Goal: Task Accomplishment & Management: Use online tool/utility

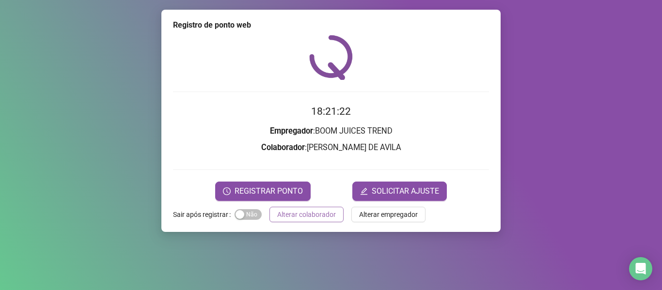
click at [295, 215] on span "Alterar colaborador" at bounding box center [306, 214] width 59 height 11
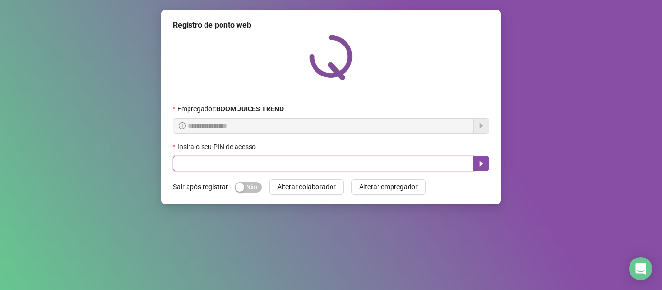
click at [302, 162] on input "text" at bounding box center [323, 164] width 301 height 16
type input "****"
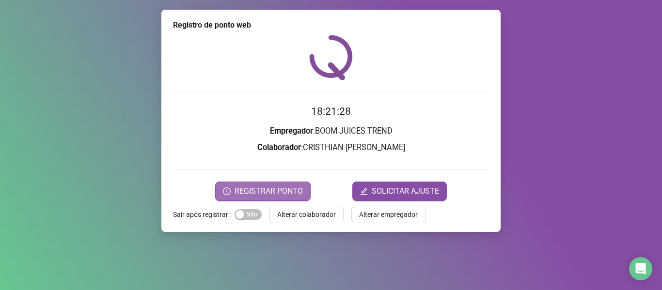
click at [281, 192] on span "REGISTRAR PONTO" at bounding box center [268, 192] width 68 height 12
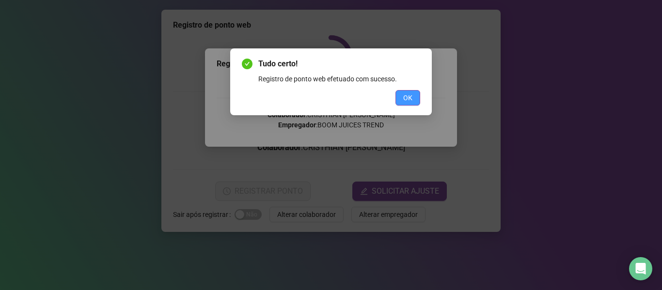
click at [407, 98] on span "OK" at bounding box center [407, 98] width 9 height 11
click at [407, 94] on span "OK" at bounding box center [407, 98] width 9 height 11
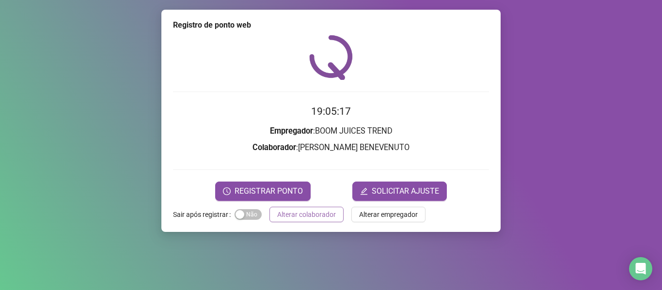
click at [316, 215] on span "Alterar colaborador" at bounding box center [306, 214] width 59 height 11
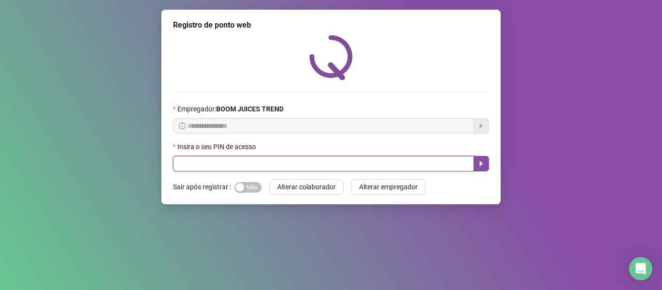
click at [298, 161] on input "text" at bounding box center [323, 164] width 301 height 16
type input "****"
click at [481, 165] on icon "caret-right" at bounding box center [481, 163] width 3 height 5
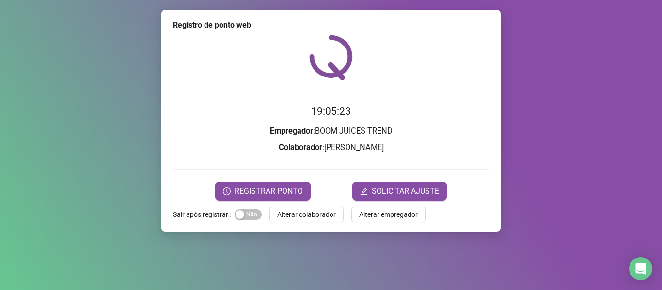
click at [216, 190] on div "REGISTRAR PONTO SOLICITAR AJUSTE" at bounding box center [331, 191] width 316 height 19
click at [229, 191] on icon "clock-circle" at bounding box center [227, 191] width 8 height 8
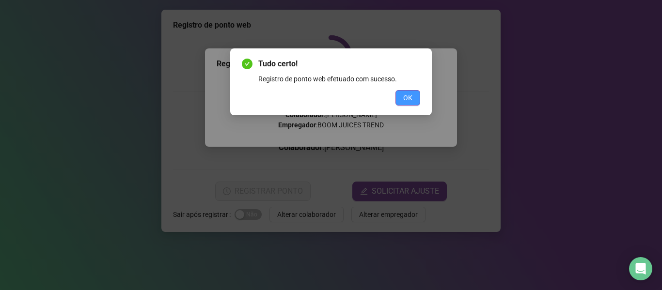
click at [408, 102] on span "OK" at bounding box center [407, 98] width 9 height 11
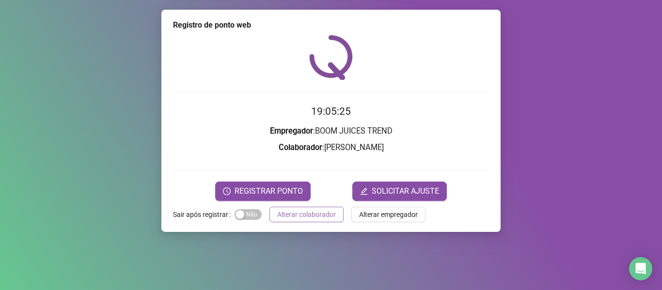
click at [308, 207] on button "Alterar colaborador" at bounding box center [306, 215] width 74 height 16
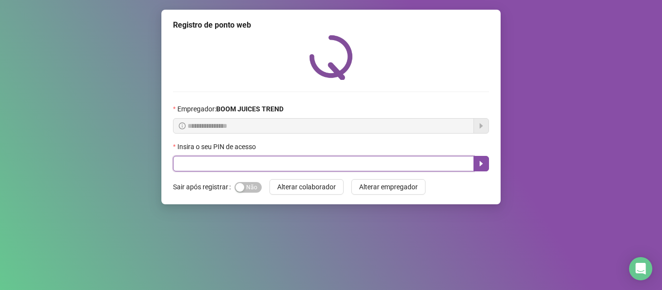
click at [304, 171] on input "text" at bounding box center [323, 164] width 301 height 16
type input "****"
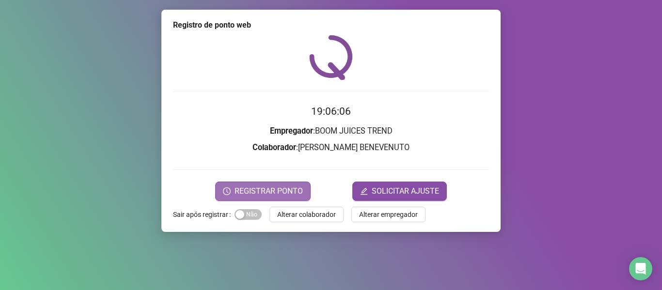
click at [290, 188] on span "REGISTRAR PONTO" at bounding box center [268, 192] width 68 height 12
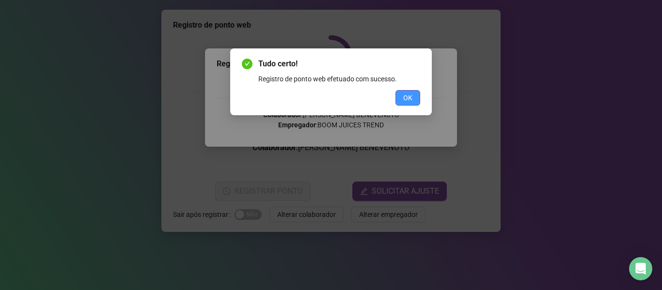
click at [410, 101] on span "OK" at bounding box center [407, 98] width 9 height 11
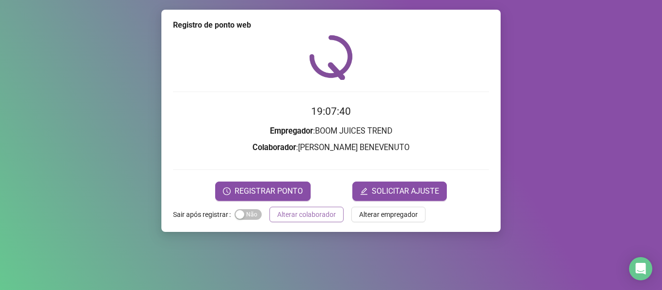
click at [293, 209] on span "Alterar colaborador" at bounding box center [306, 214] width 59 height 11
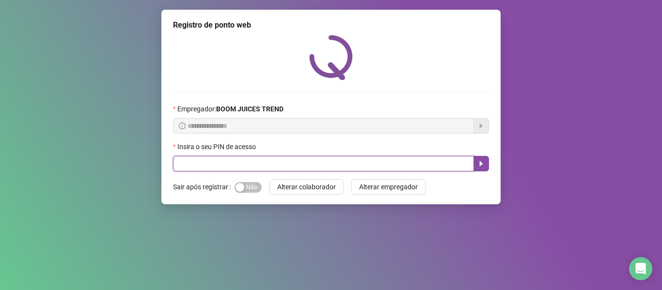
click at [283, 168] on input "text" at bounding box center [323, 164] width 301 height 16
type input "****"
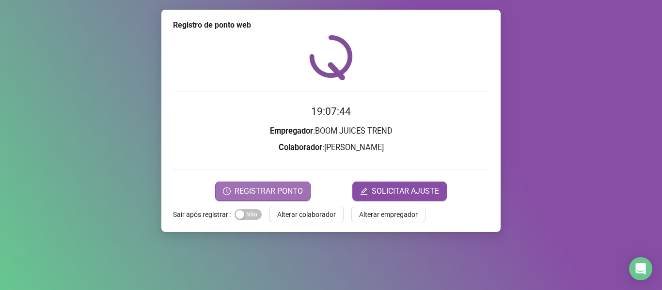
click at [282, 187] on span "REGISTRAR PONTO" at bounding box center [268, 192] width 68 height 12
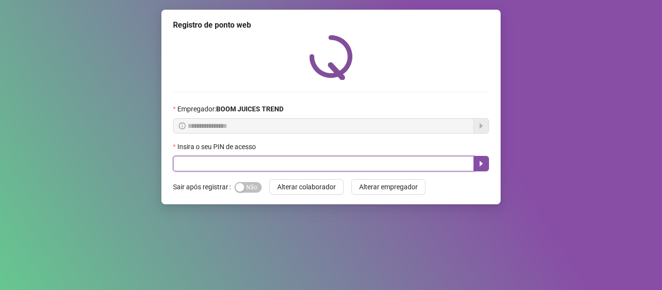
drag, startPoint x: 287, startPoint y: 164, endPoint x: 358, endPoint y: 166, distance: 71.2
click at [287, 166] on input "text" at bounding box center [323, 164] width 301 height 16
type input "****"
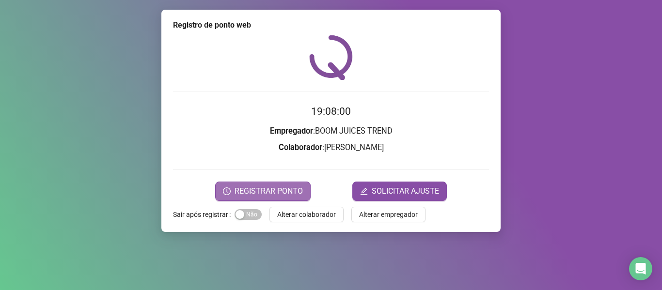
click at [268, 182] on button "REGISTRAR PONTO" at bounding box center [262, 191] width 95 height 19
